Goal: Task Accomplishment & Management: Use online tool/utility

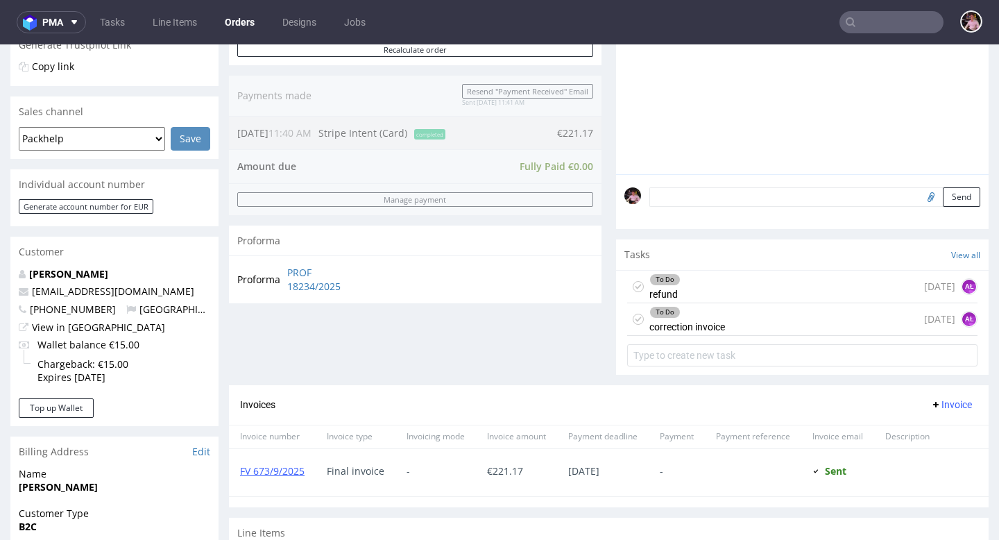
scroll to position [11, 0]
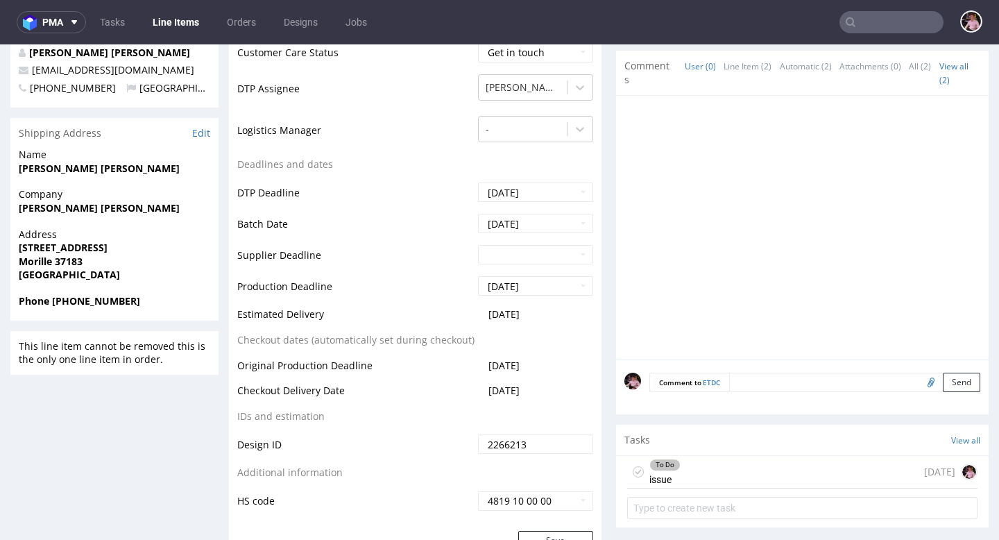
scroll to position [648, 0]
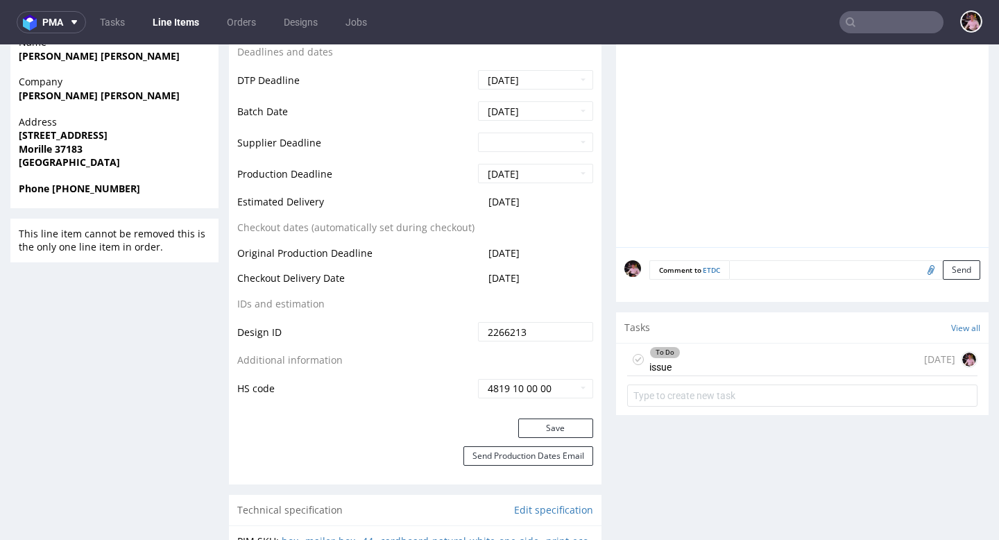
click at [720, 352] on div "To Do issue [DATE]" at bounding box center [802, 360] width 350 height 33
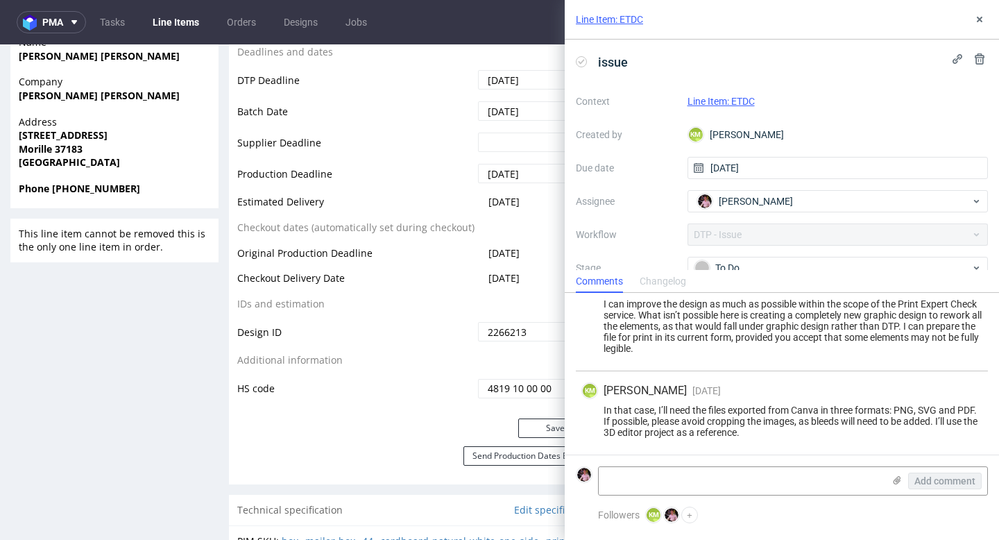
scroll to position [515, 0]
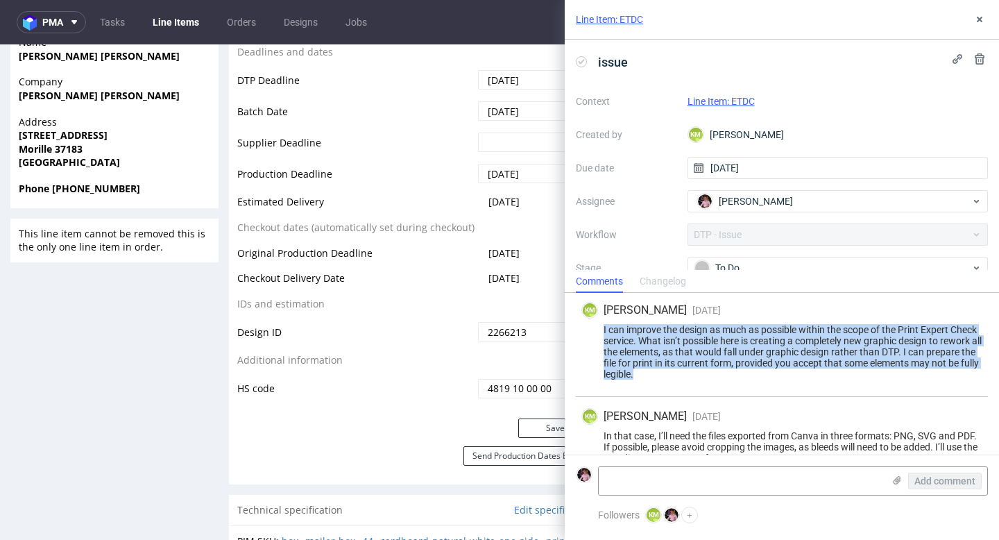
drag, startPoint x: 761, startPoint y: 373, endPoint x: 595, endPoint y: 330, distance: 171.2
click at [595, 330] on div "I can improve the design as much as possible within the scope of the Print Expe…" at bounding box center [782, 352] width 401 height 56
copy div "I can improve the design as much as possible within the scope of the Print Expe…"
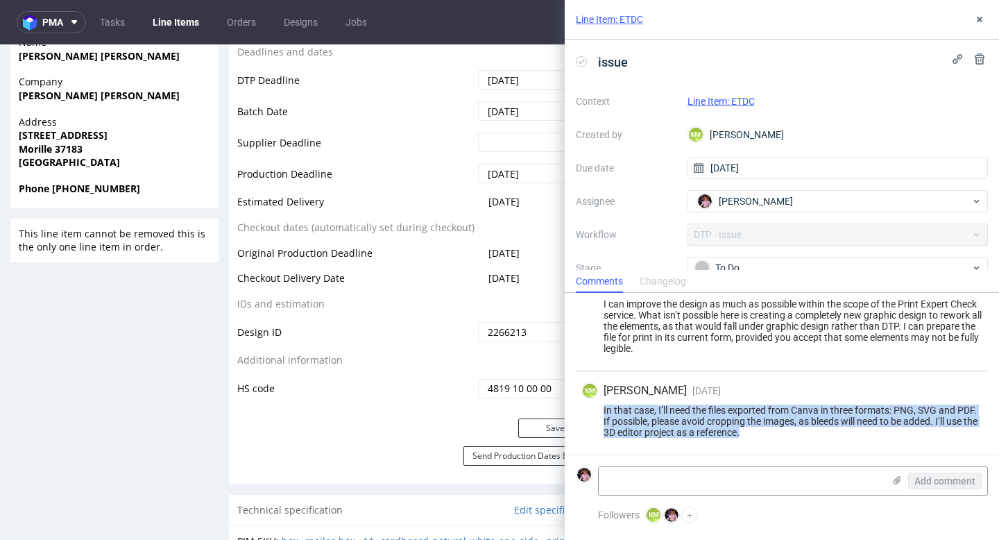
drag, startPoint x: 799, startPoint y: 432, endPoint x: 600, endPoint y: 412, distance: 199.5
click at [600, 412] on div "In that case, I’ll need the files exported from Canva in three formats: PNG, SV…" at bounding box center [782, 421] width 401 height 33
copy div "In that case, I’ll need the files exported from Canva in three formats: PNG, SV…"
click at [978, 12] on button at bounding box center [980, 19] width 17 height 17
